Goal: Communication & Community: Answer question/provide support

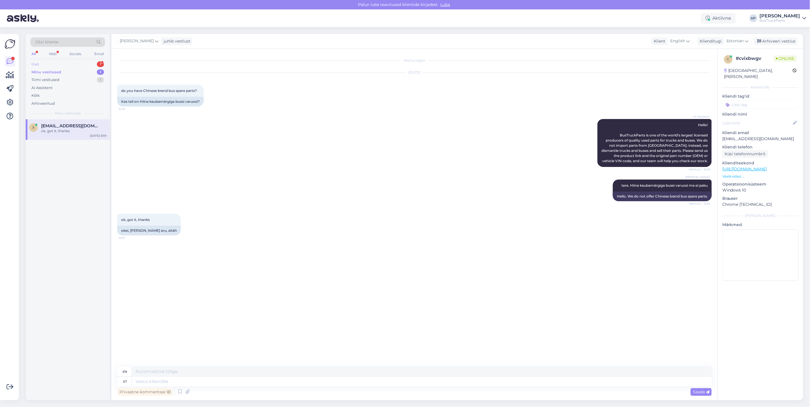
click at [47, 62] on div "Uus 1" at bounding box center [67, 64] width 75 height 8
click at [58, 124] on span "[EMAIL_ADDRESS][DOMAIN_NAME]" at bounding box center [70, 125] width 59 height 5
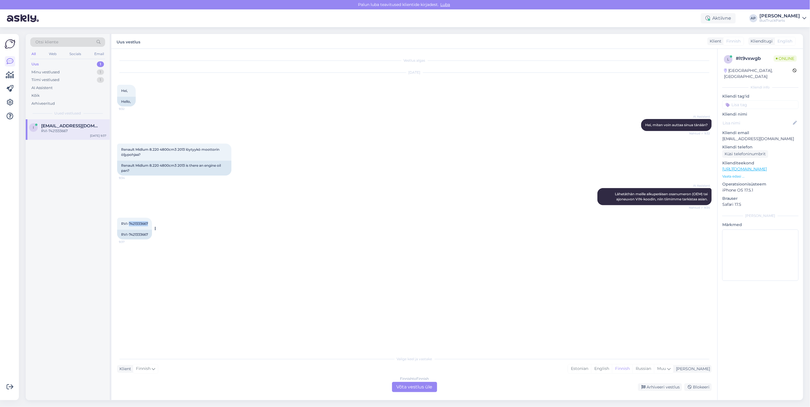
drag, startPoint x: 148, startPoint y: 221, endPoint x: 128, endPoint y: 223, distance: 20.1
click at [128, 223] on div "RVI-7421333667 9:37" at bounding box center [134, 224] width 35 height 12
drag, startPoint x: 128, startPoint y: 223, endPoint x: 132, endPoint y: 224, distance: 3.8
copy span "7421333667"
click at [418, 386] on div "Finnish to Finnish Võta vestlus üle" at bounding box center [414, 387] width 45 height 10
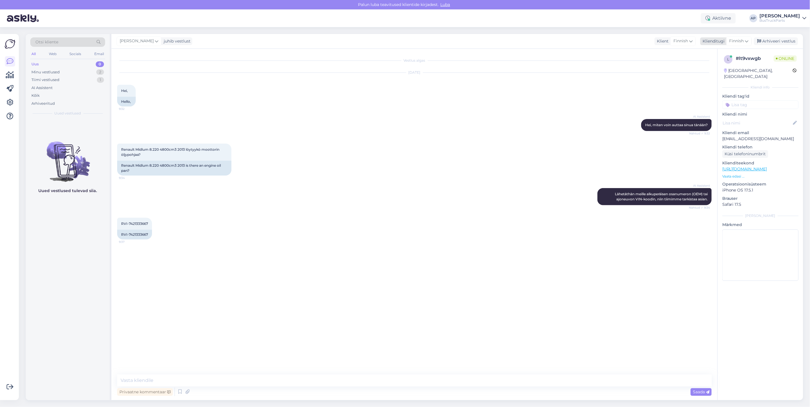
click at [747, 41] on icon at bounding box center [746, 41] width 3 height 6
click at [722, 135] on link "Estonian" at bounding box center [726, 139] width 63 height 9
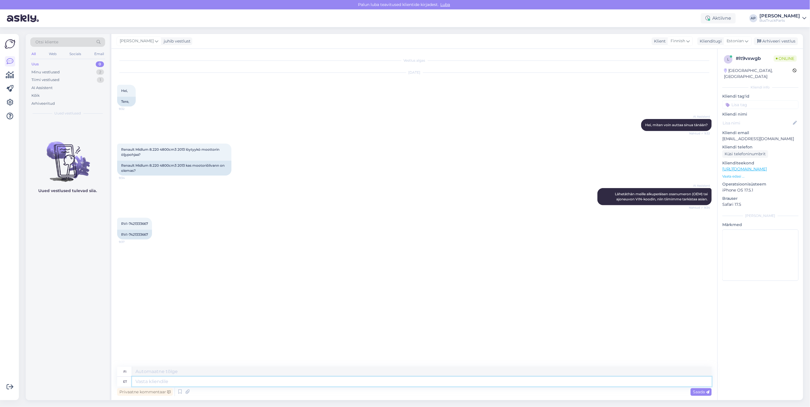
click at [182, 378] on textarea at bounding box center [422, 382] width 580 height 10
type textarea "tere."
type textarea "Hei"
type textarea "tere."
type textarea "Hei."
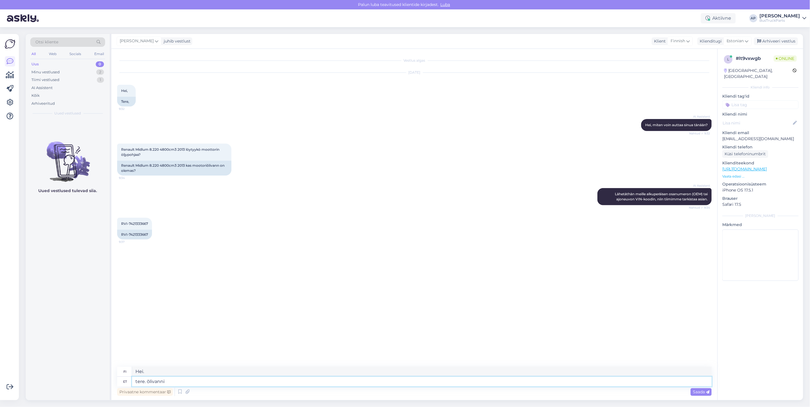
type textarea "tere. õlivanni b"
type textarea "hei. öljykylpy b"
type textarea "tere. õlivanni"
type textarea "hei. öljykylpy"
type textarea "tere. õlivanni numbri"
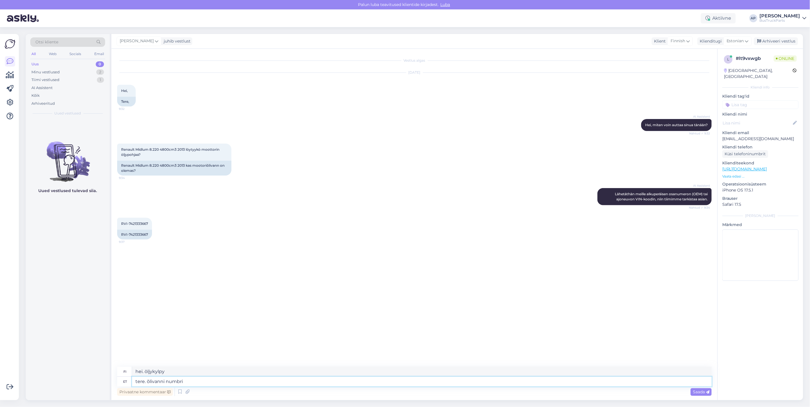
type textarea "hei. öljypohjan numero"
type textarea "tere. õlivanni numbriga"
type textarea "hei. öljypohjan numerolla"
paste textarea "7421333667"
type textarea "tere. õlivanni numbriga 7421333667"
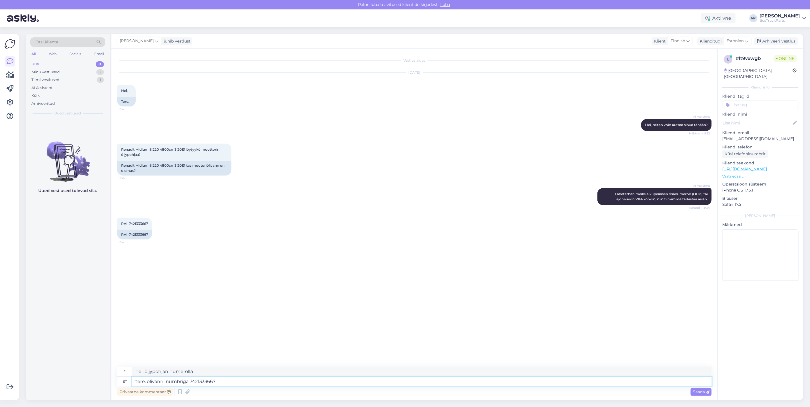
type textarea "hei. öljykylpy numero 7421333667"
type textarea "tere. õlivanni numbriga 7421333667 pole"
type textarea "Hei. Öljypohjaa, jonka numero on 7421333667, ei ole olemassa."
type textarea "tere. õlivanni numbriga 7421333667 pole pakkuda"
type textarea "Hei. Öljypohjaa numerolla 7421333667 ei ole saatavilla."
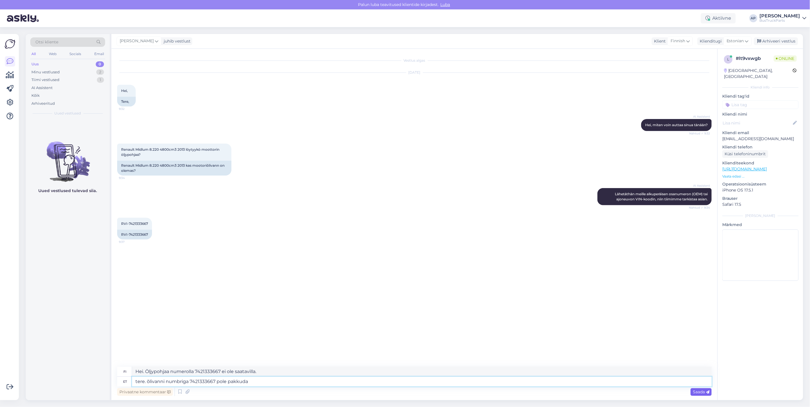
type textarea "tere. õlivanni numbriga 7421333667 pole pakkuda"
click at [708, 391] on icon at bounding box center [707, 392] width 3 height 3
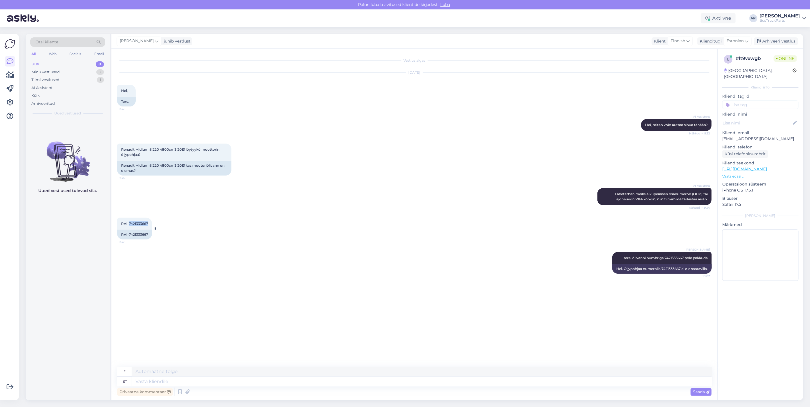
drag, startPoint x: 149, startPoint y: 223, endPoint x: 129, endPoint y: 224, distance: 19.4
click at [129, 224] on div "RVI-7421333667 9:37" at bounding box center [134, 224] width 35 height 12
copy span "7421333667"
click at [76, 53] on div "Socials" at bounding box center [75, 53] width 14 height 7
click at [50, 69] on div "Minu vestlused" at bounding box center [45, 72] width 28 height 6
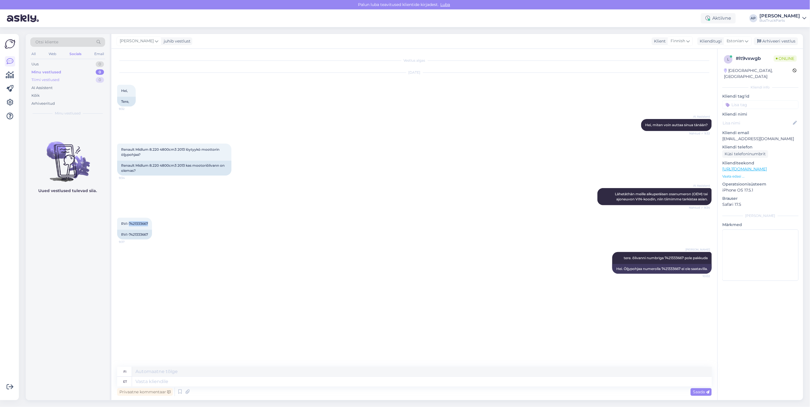
click at [49, 78] on div "Tiimi vestlused" at bounding box center [45, 80] width 28 height 6
click at [63, 68] on div "Minu vestlused 0" at bounding box center [67, 72] width 75 height 8
click at [42, 63] on div "Uus 1" at bounding box center [67, 64] width 75 height 8
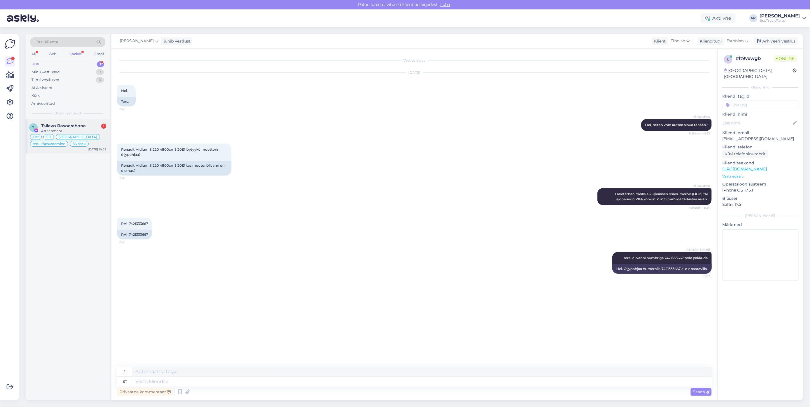
click at [46, 129] on div "Attachment" at bounding box center [73, 131] width 65 height 5
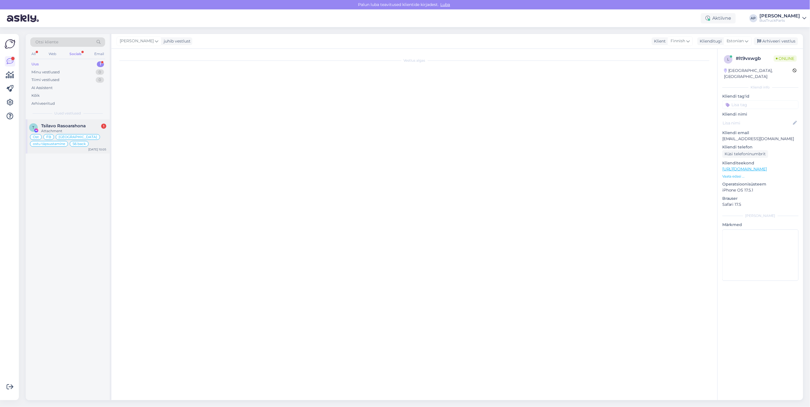
scroll to position [2549, 0]
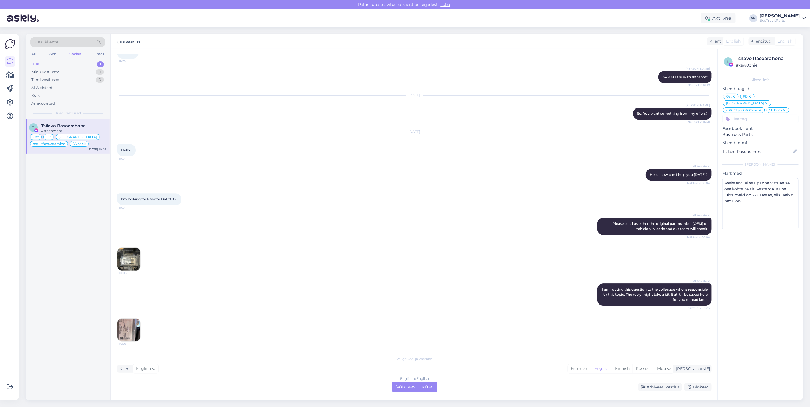
click at [125, 322] on img at bounding box center [128, 330] width 23 height 23
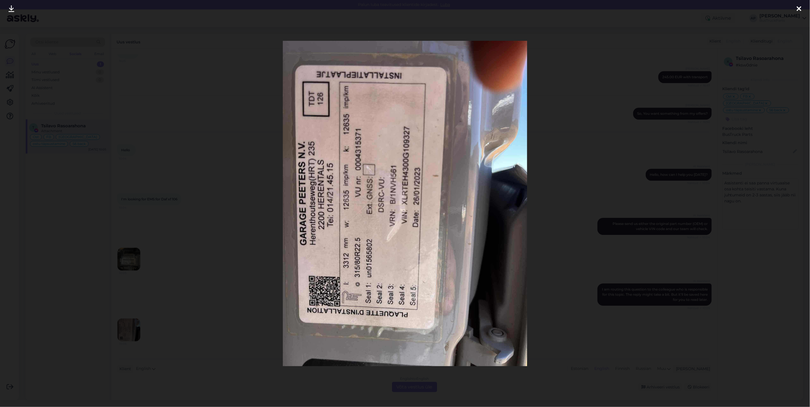
click at [797, 7] on icon at bounding box center [799, 8] width 5 height 7
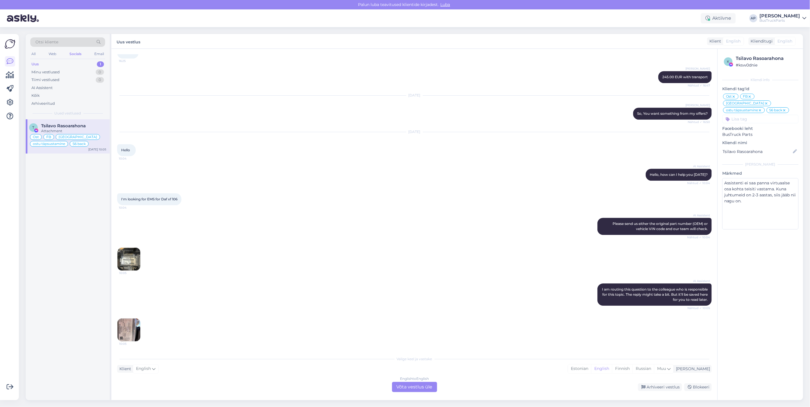
click at [130, 258] on img at bounding box center [128, 259] width 23 height 23
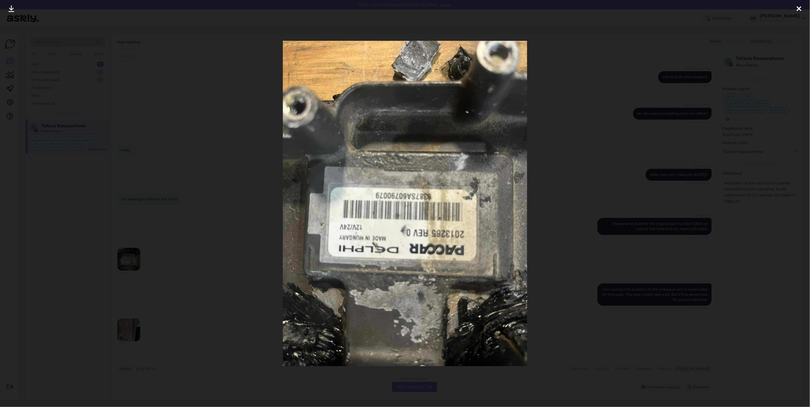
click at [799, 9] on icon at bounding box center [799, 8] width 5 height 7
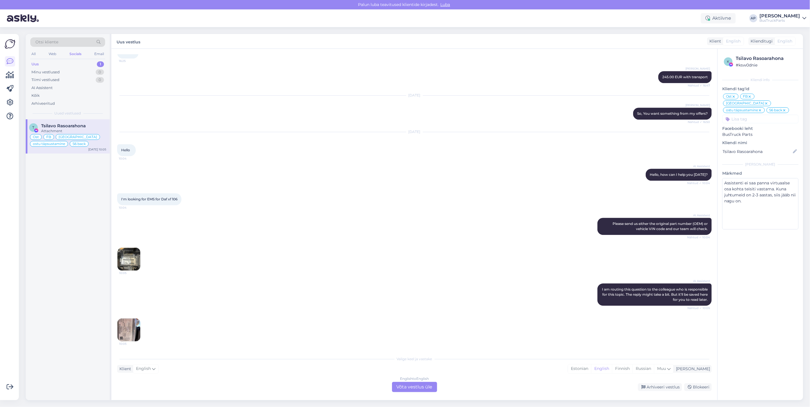
click at [407, 388] on div "English to English Võta vestlus üle" at bounding box center [414, 387] width 45 height 10
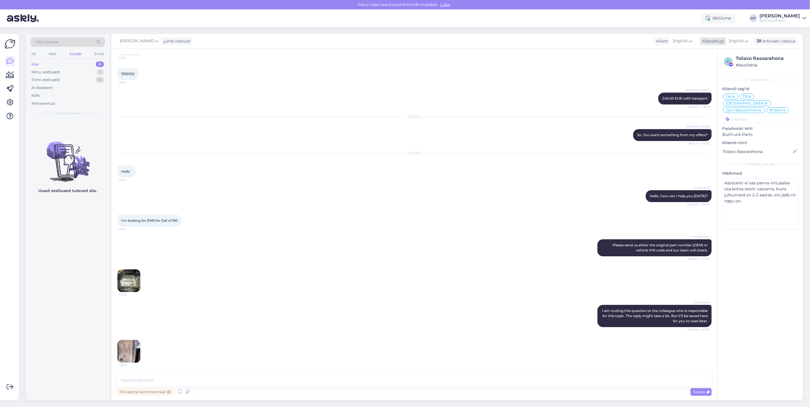
click at [749, 40] on div "English" at bounding box center [739, 41] width 26 height 9
click at [717, 135] on link "Estonian" at bounding box center [726, 139] width 63 height 9
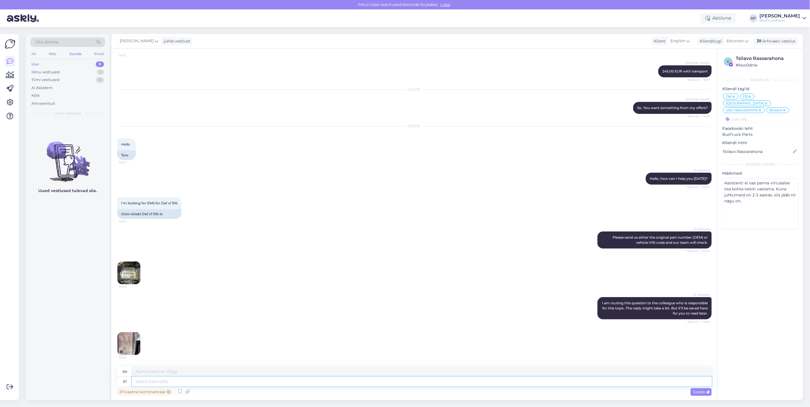
click at [158, 381] on textarea at bounding box center [422, 382] width 580 height 10
type textarea "tere"
type textarea "hello"
type textarea "tere."
type textarea "hello."
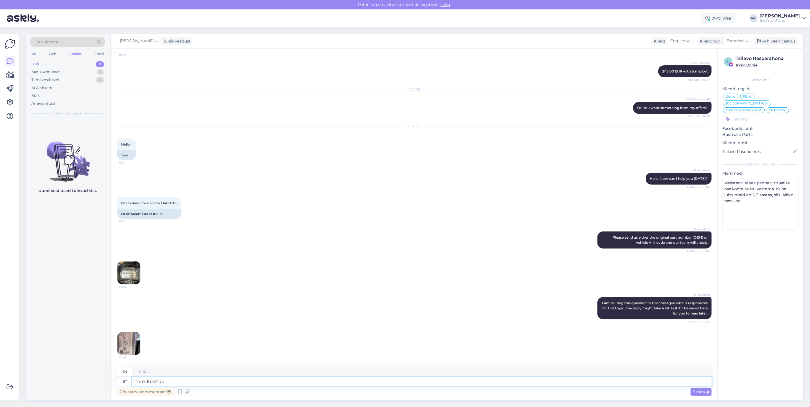
type textarea "tere. küsitud"
type textarea "hello. asked"
type textarea "tere. küsitud juhtplokk"
type textarea "Hello. The requested control unit"
type textarea "tere. küsitud juhtplokk on"
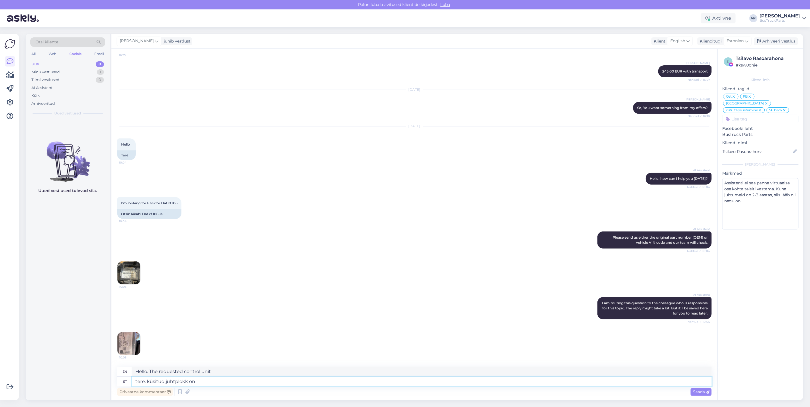
type textarea "Hello. The requested control unit is"
type textarea "tere. küsitud juhtplokk on hetkel o"
type textarea "Hello. The requested control unit is currently"
type textarea "tere. küsitud juhtplokk on hetkel otsas"
type textarea "Hello. The requested control unit is currently out of stock."
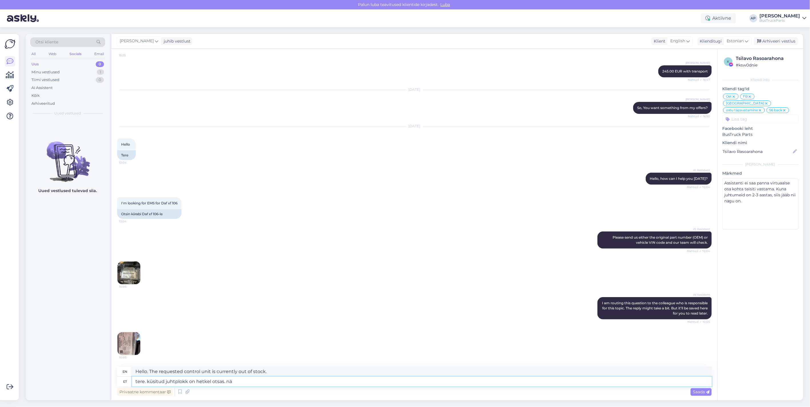
type textarea "tere. küsitud juhtplokk on hetkel otsas. näe"
type textarea "Hello. The requested control unit is currently out of stock. See"
type textarea "tere. küsitud juhtplokk on hetkel otsas. nä"
type textarea "Hello. The requested control unit is currently out of stock. I saw"
type textarea "tere. küsitud juhtplokk on hetkel otsas. nän,"
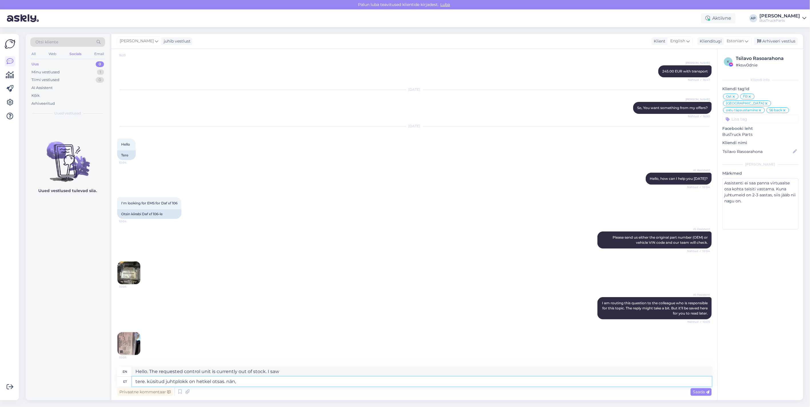
type textarea "Hello. The requested control unit is currently out of stock. See,"
type textarea "tere. küsitud juhtplokk on hetkel otsas. nän, et"
type textarea "Hello. The requested control unit is currently out of stock. I see that"
type textarea "tere. küsitud juhtplokk on hetkel otsas. nän, et meile"
type textarea "Hello. The requested control unit is currently out of stock. I see that we"
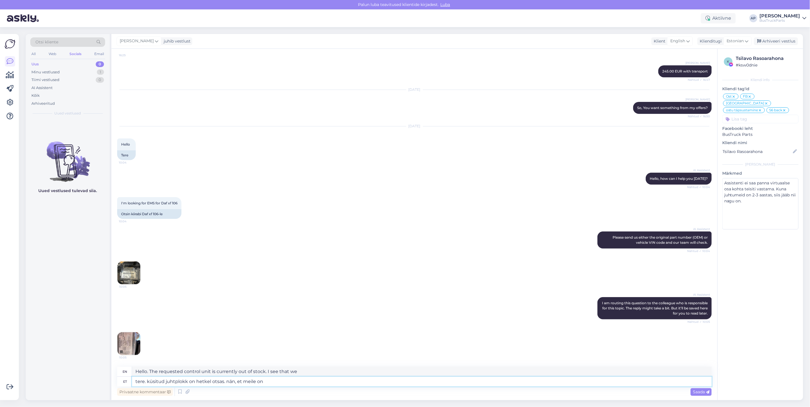
type textarea "tere. küsitud juhtplokk on hetkel otsas. nän, et meile on"
type textarea "Hello. The requested control unit is currently out of stock. I see that we have"
type textarea "tere. küsitud juhtplokk on hetkel otsas. nän, et meile on tulekul"
type textarea "Hello. The requested control unit is currently out of stock. I see that we have…"
type textarea "tere. küsitud juhtplokk on hetkel otsas. nän, et meile on tulekul auto"
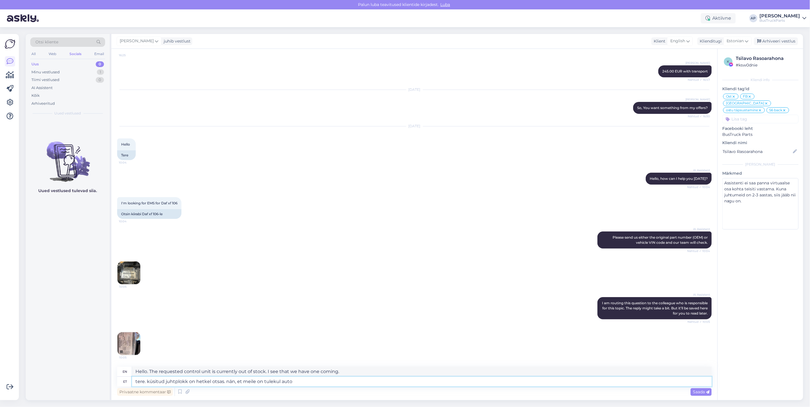
type textarea "Hello. The requested control unit is currently out of stock. I see that we have…"
type textarea "tere. küsitud juhtplokk on hetkel otsas. nän, et meile on tulekul auto kus"
type textarea "Hello. The requested control unit is currently out of stock. I see that we have…"
type textarea "tere. küsitud juhtplokk on hetkel otsas. nän, et meile on tulekul auto kus sell…"
type textarea "Hello. The requested control unit is currently out of stock. I see that we have…"
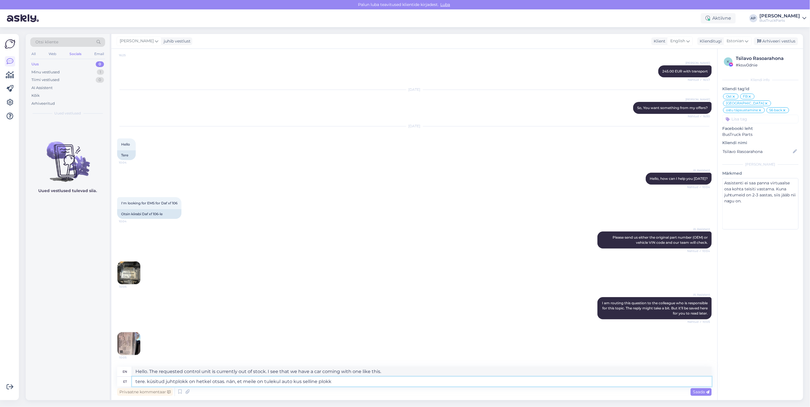
type textarea "tere. küsitud juhtplokk on hetkel otsas. nän, et meile on tulekul auto kus sell…"
type textarea "Hello. The requested control unit is currently out of stock. I see that we have…"
type textarea "tere. küsitud juhtplokk on hetkel otsas. nän, et meile on tulekul auto kus sell…"
type textarea "Hello. The requested control unit is currently out of stock. I see that we have…"
type textarea "tere. küsitud juhtplokk on hetkel otsas. nän, et meile on tulekul auto kus sell…"
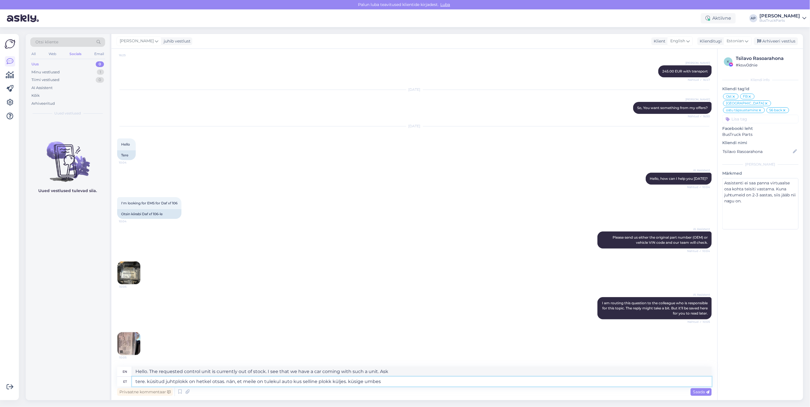
type textarea "Hello. The requested control unit is currently out of stock. I see that we have…"
type textarea "tere. küsitud juhtplokk on hetkel otsas. nän, et meile on tulekul auto kus sell…"
type textarea "Hello. The requested control unit is currently out of stock. I see that we have…"
type textarea "tere. küsitud juhtplokk on hetkel otsas. nän, et meile on tulekul auto kus sell…"
type textarea "Hello. The control unit you asked for is currently out of stock. I see that we …"
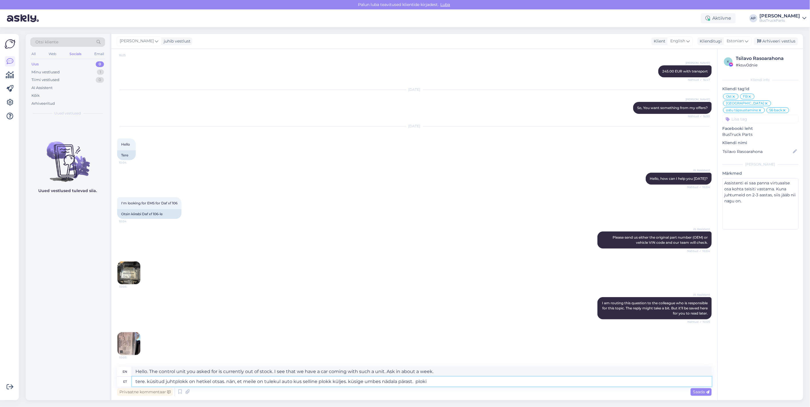
type textarea "tere. küsitud juhtplokk on hetkel otsas. nän, et meile on tulekul auto kus sell…"
type textarea "hello. the requested control unit is currently out of stock. I see that we have…"
type textarea "tere. küsitud juhtplokk on hetkel otsas. nän, et meile on tulekul auto kus sell…"
type textarea "hello. the requested control unit is currently out of stock. I see that we have…"
type textarea "tere. küsitud juhtplokk on hetkel otsas. nän, et meile on tulekul auto kus sell…"
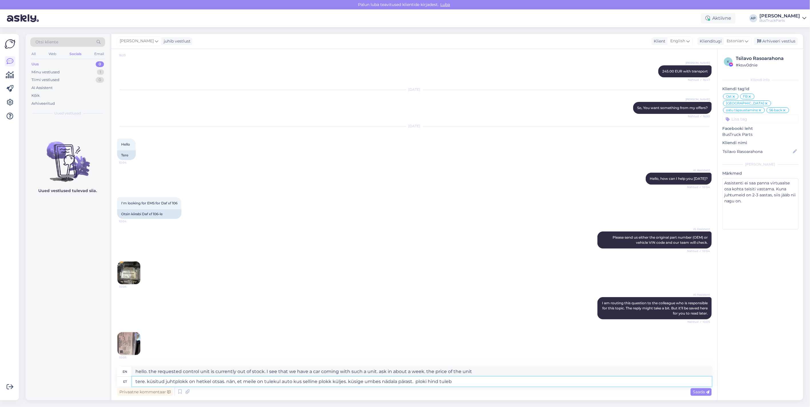
type textarea "Hello. The requested control unit is currently out of stock. I see that we have…"
type textarea "tere. küsitud juhtplokk on hetkel otsas. nän, et meile on tulekul auto kus sell…"
type textarea "hello. the requested control unit is currently out of stock. I see that we have…"
type textarea "tere. küsitud juhtplokk on hetkel otsas. nän, et meile on tulekul auto kus sell…"
type textarea "hello. the requested control unit is currently out of stock. I see that we have…"
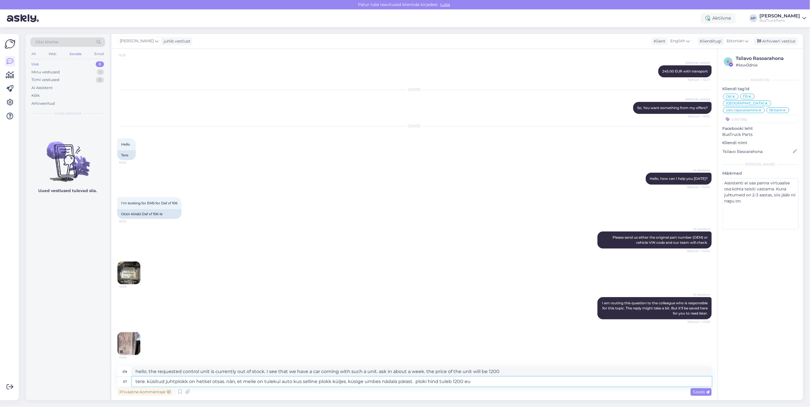
type textarea "tere. küsitud juhtplokk on hetkel otsas. nän, et meile on tulekul auto kus sell…"
type textarea "Hello. The requested control unit is currently out of stock. I see that we have…"
type textarea "tere. küsitud juhtplokk on hetkel otsas. nän, et meile on tulekul auto kus sell…"
click at [701, 391] on span "Saada" at bounding box center [701, 392] width 17 height 5
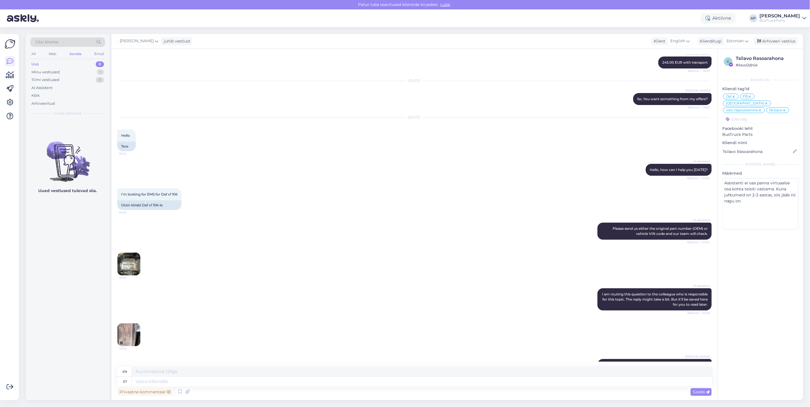
scroll to position [3087, 0]
